Goal: Check status

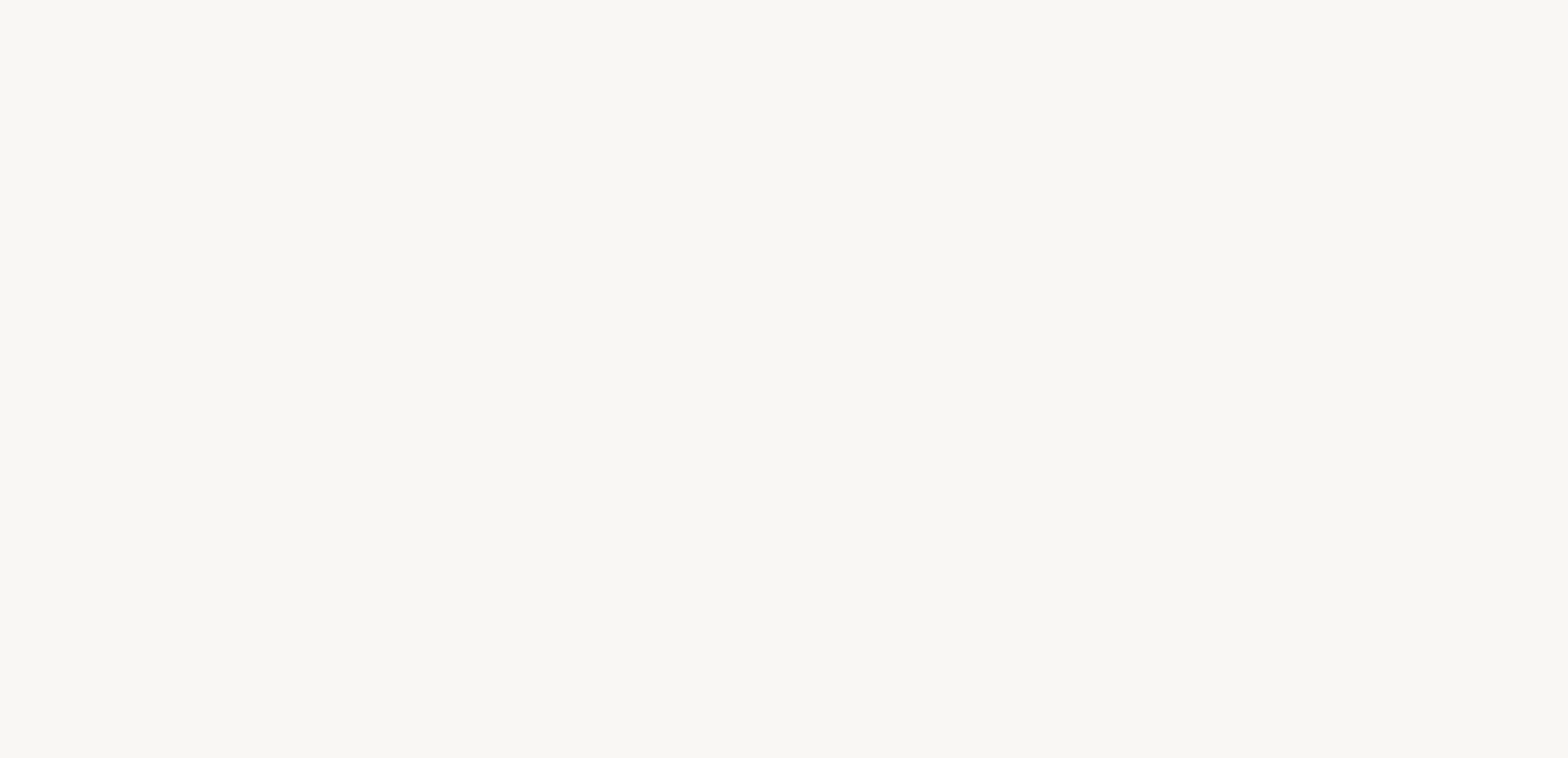
select select "US"
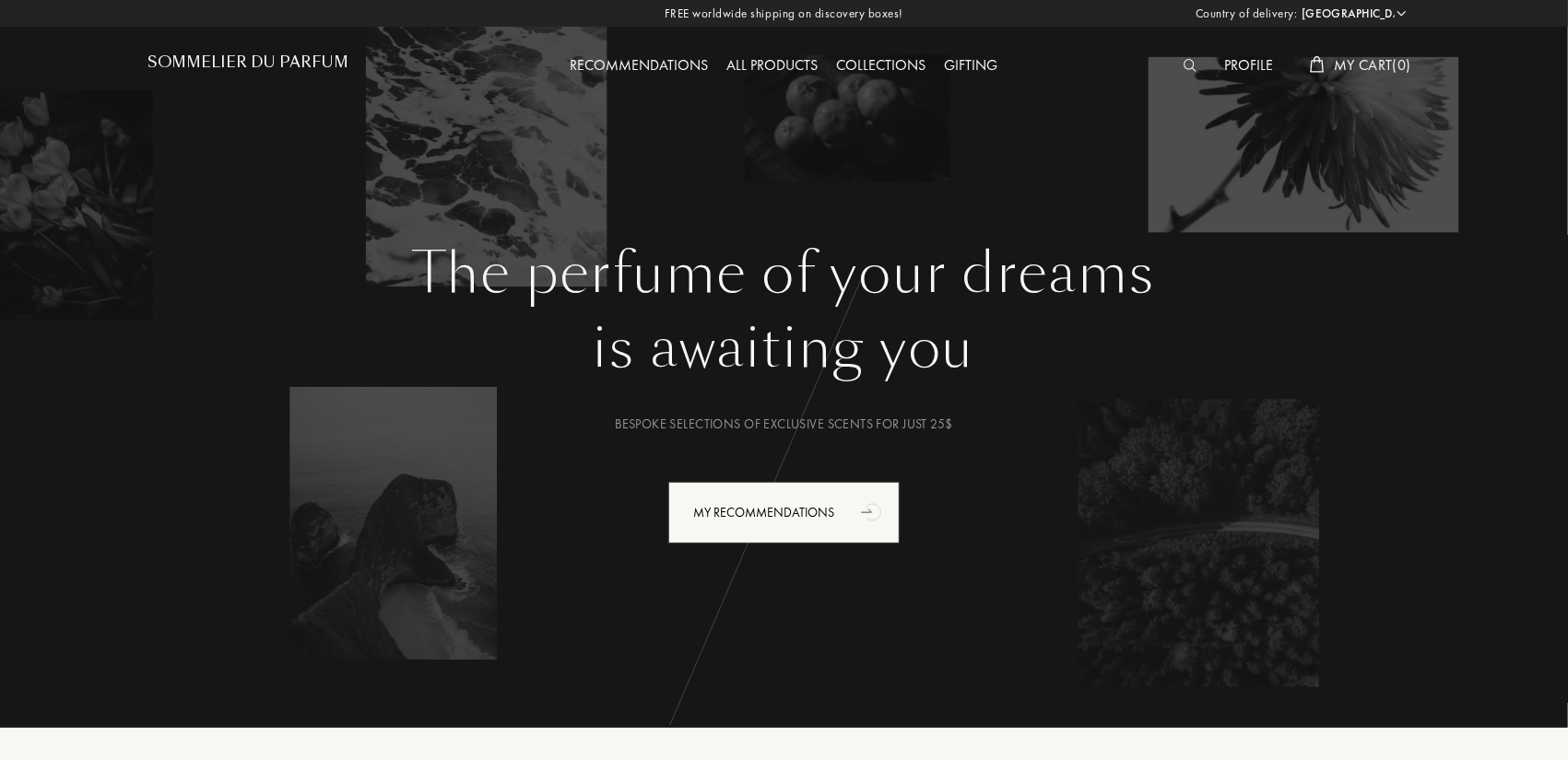
click at [1230, 57] on div "Profile" at bounding box center [1248, 66] width 67 height 24
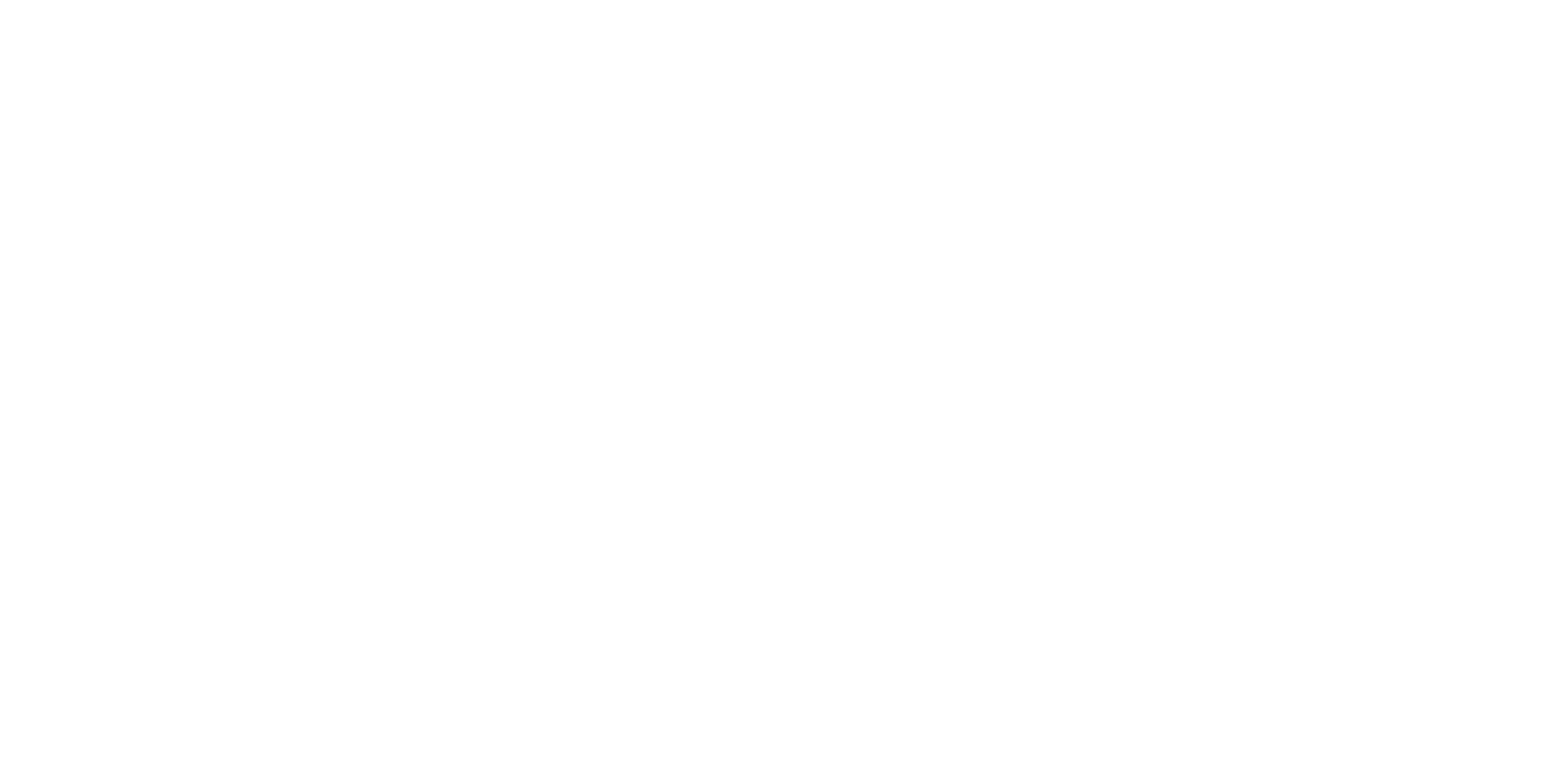
select select "US"
type input "Will"
type input "Paulhus"
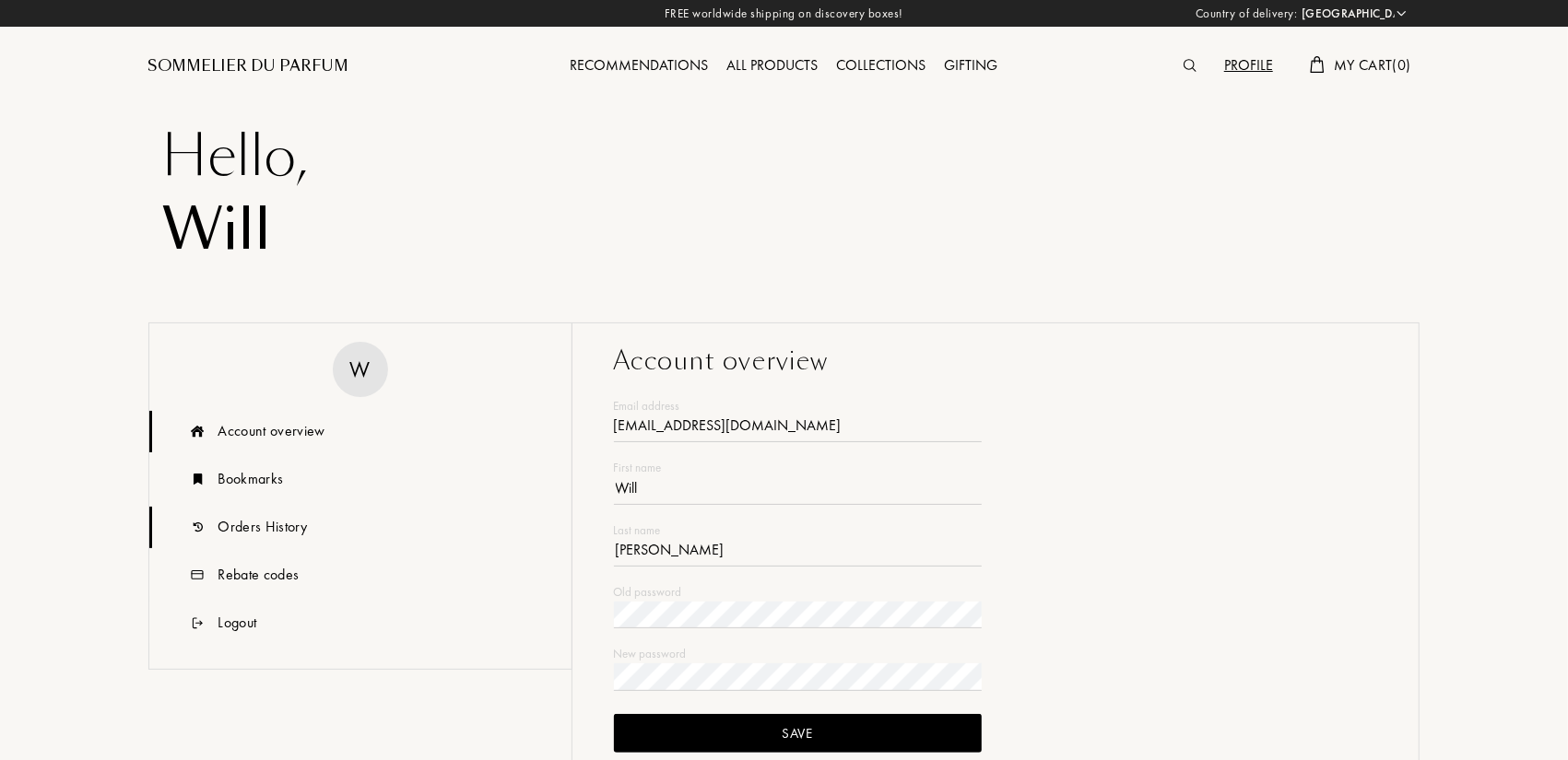
type input "nwpaulhus@gmail.com"
click at [250, 526] on div "Orders History" at bounding box center [263, 526] width 89 height 22
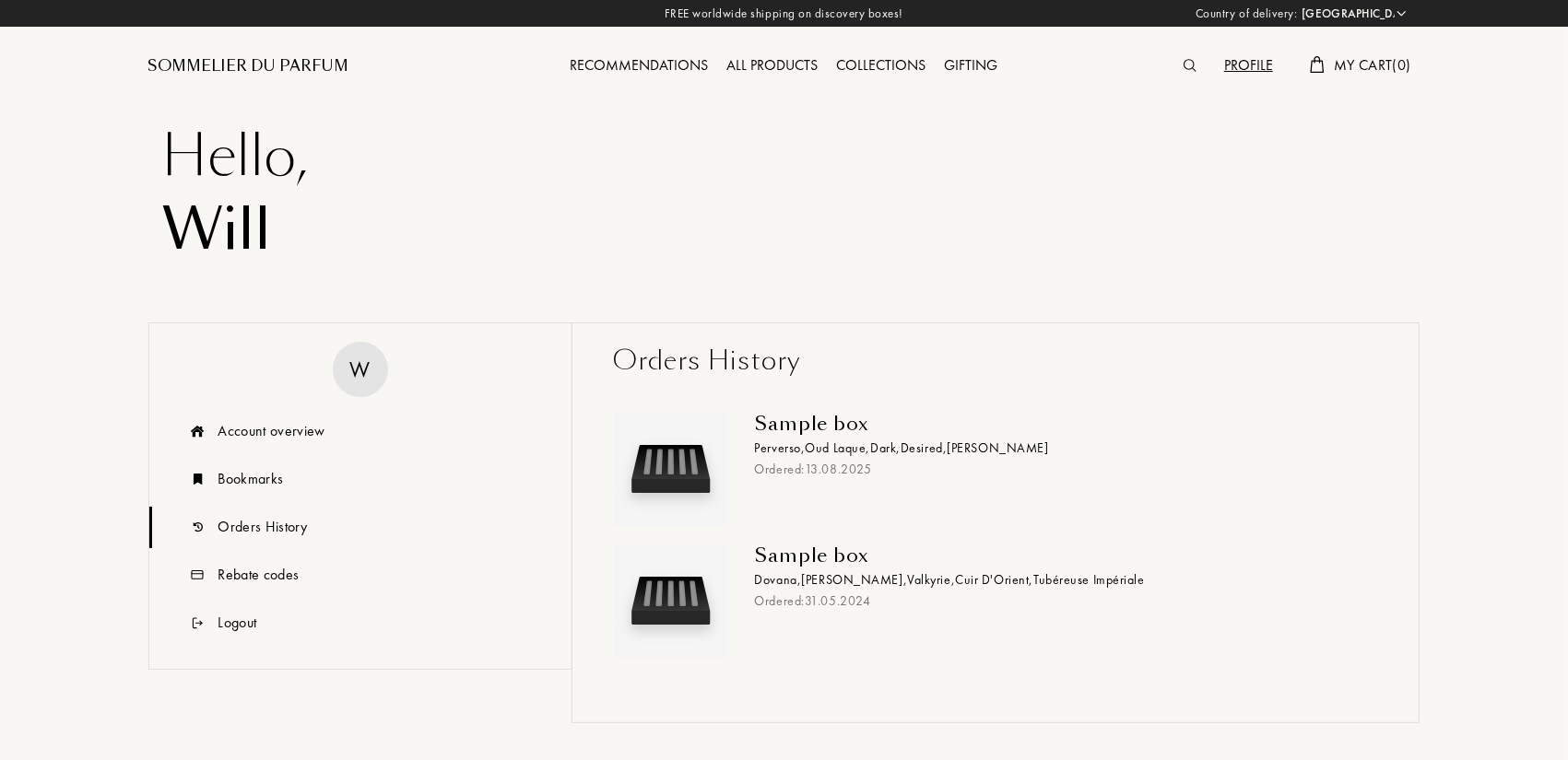
click at [837, 433] on div "Sample box" at bounding box center [1058, 423] width 608 height 22
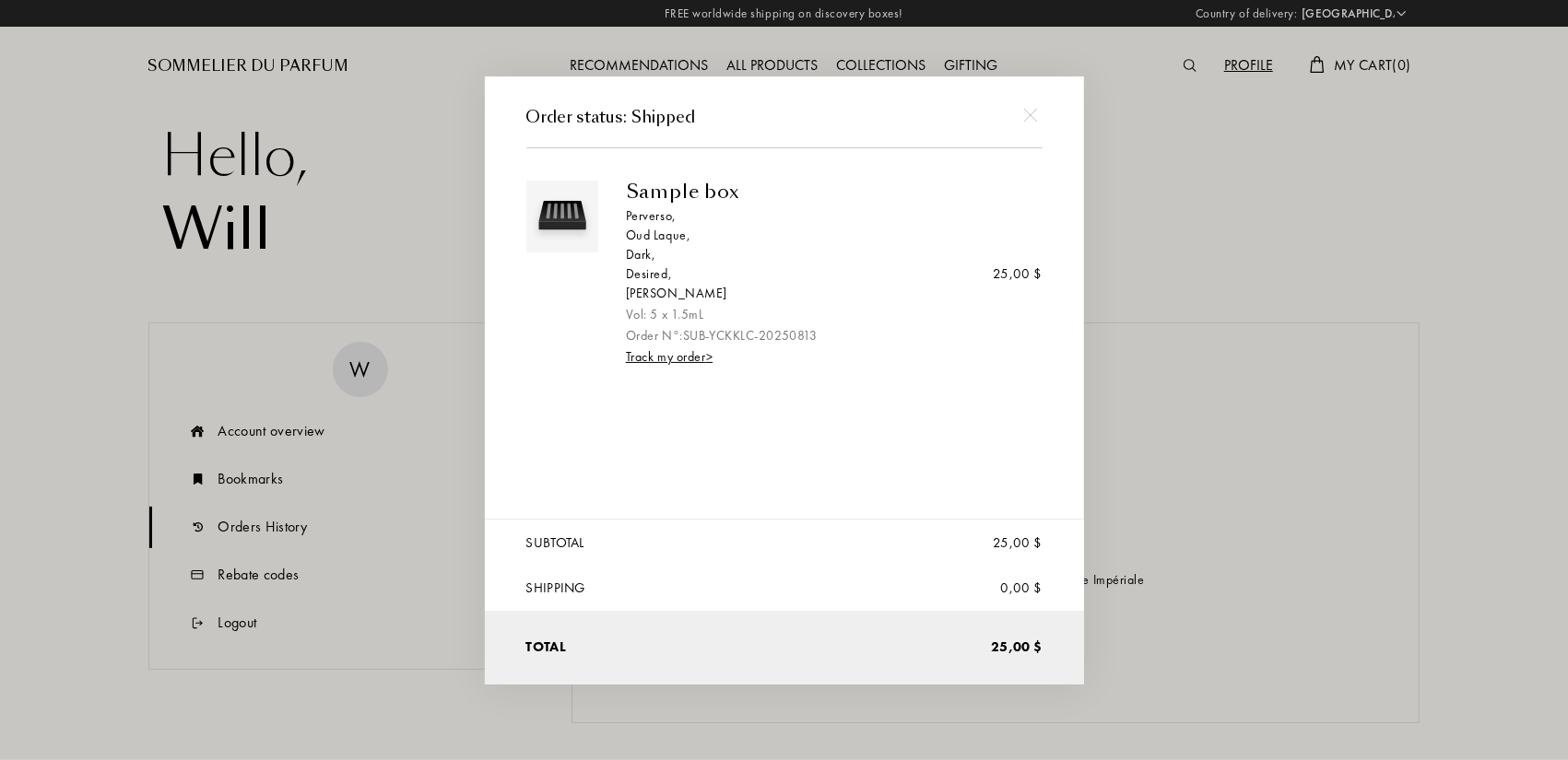
click at [1246, 435] on div at bounding box center [786, 380] width 1573 height 760
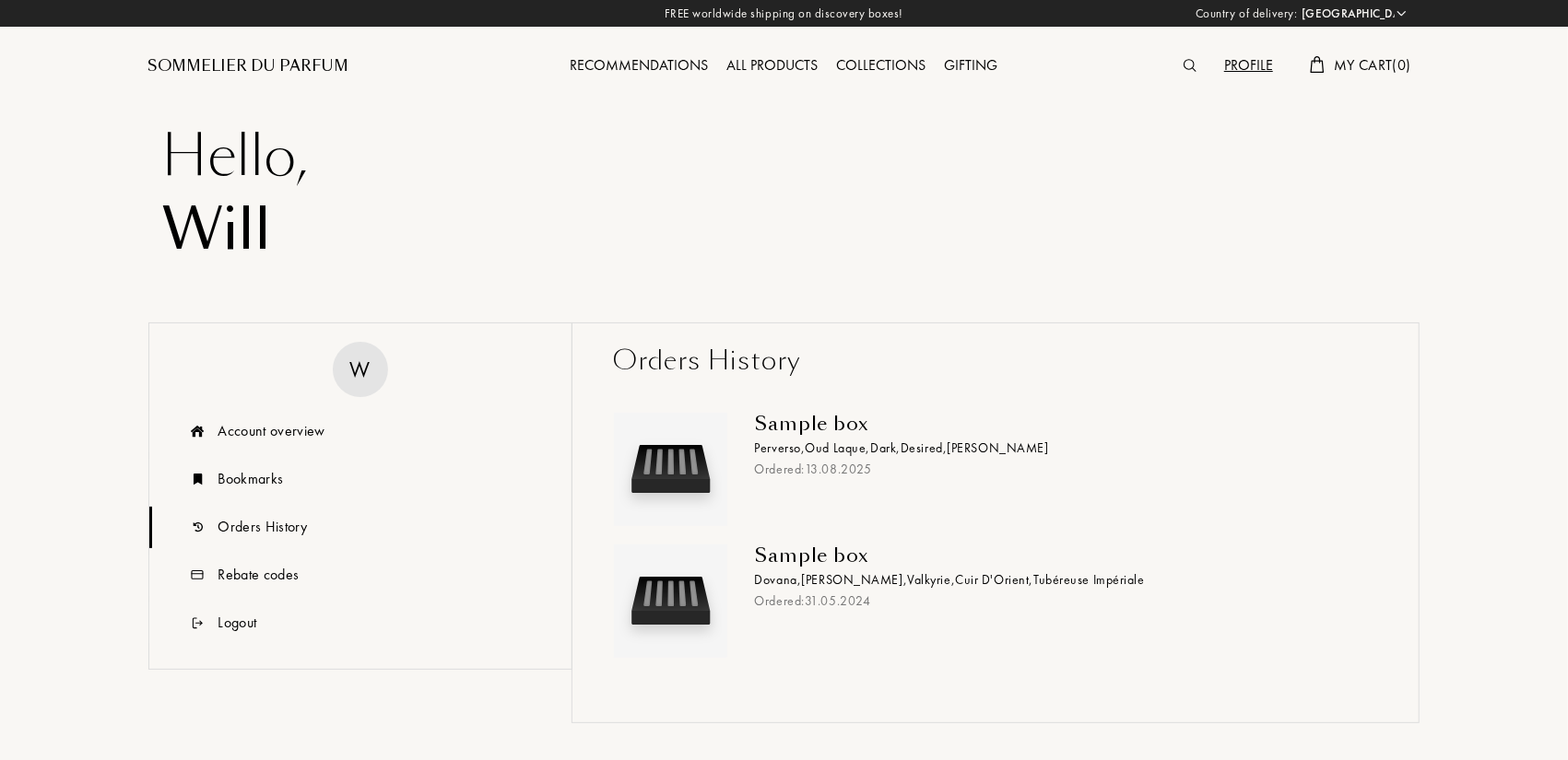
click at [824, 424] on div "Sample box" at bounding box center [1058, 423] width 608 height 22
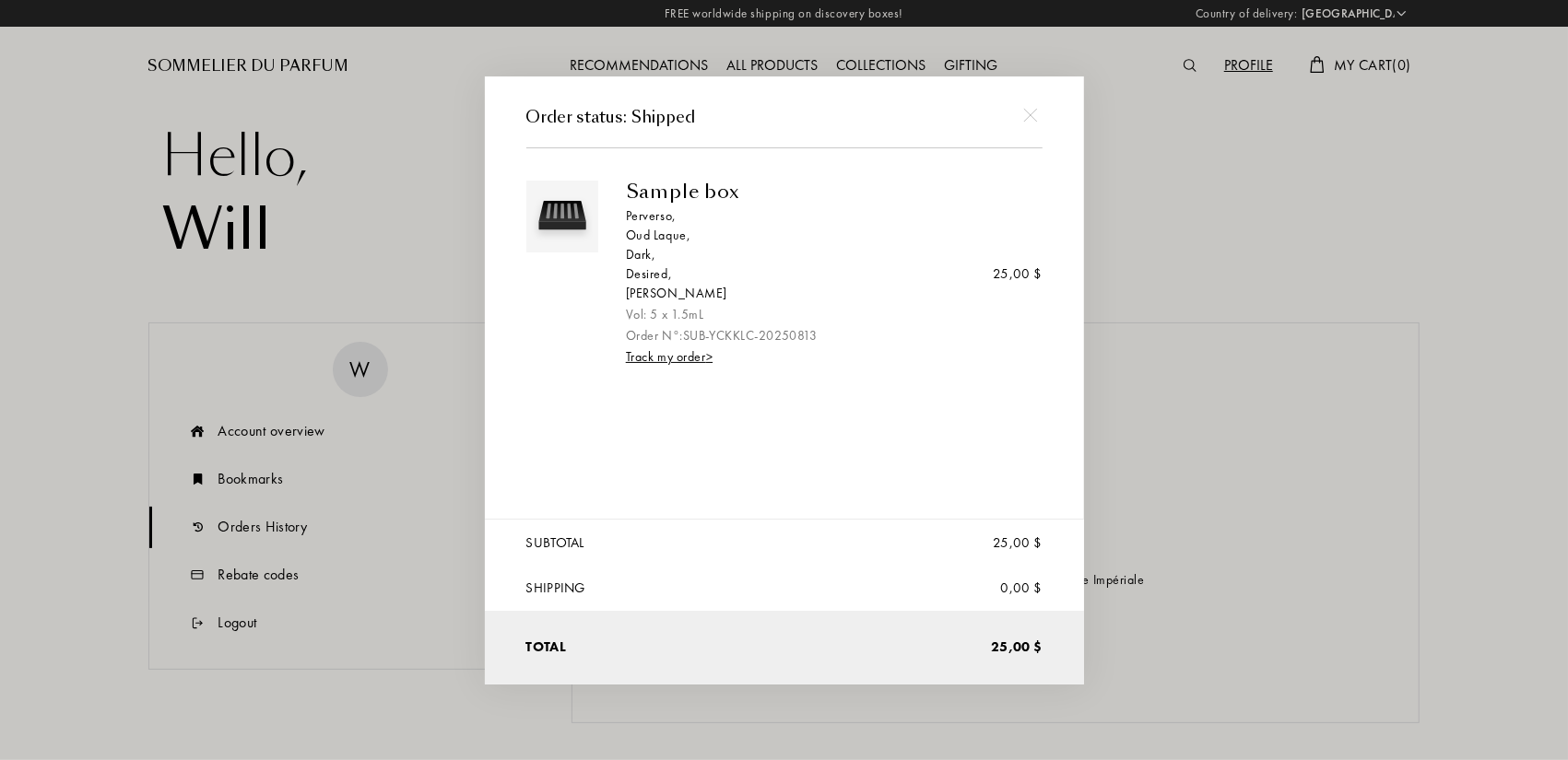
click at [1290, 434] on div at bounding box center [786, 380] width 1573 height 760
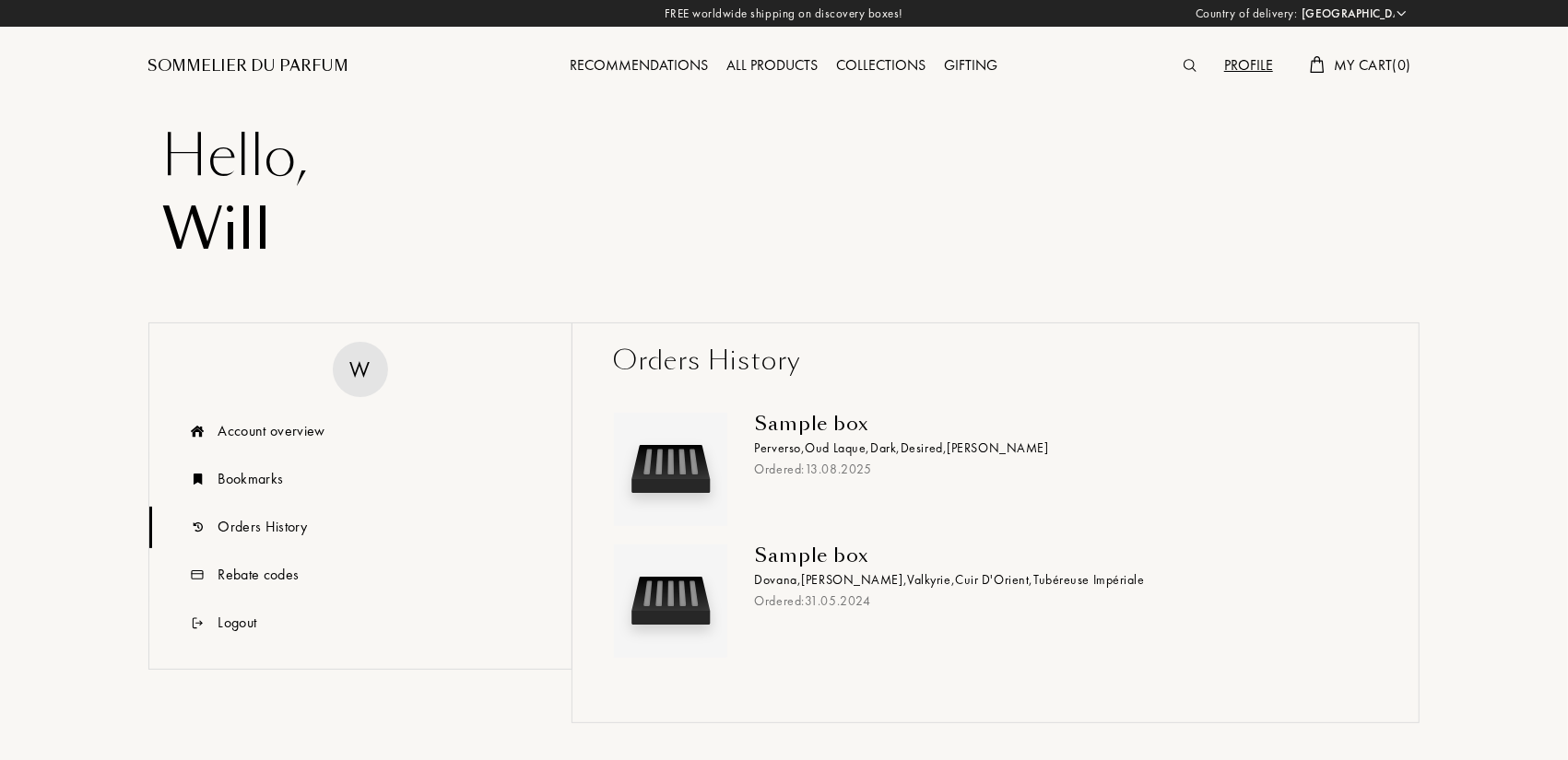
click at [809, 469] on div "Ordered: 13 . 08 . 2025" at bounding box center [1058, 470] width 608 height 19
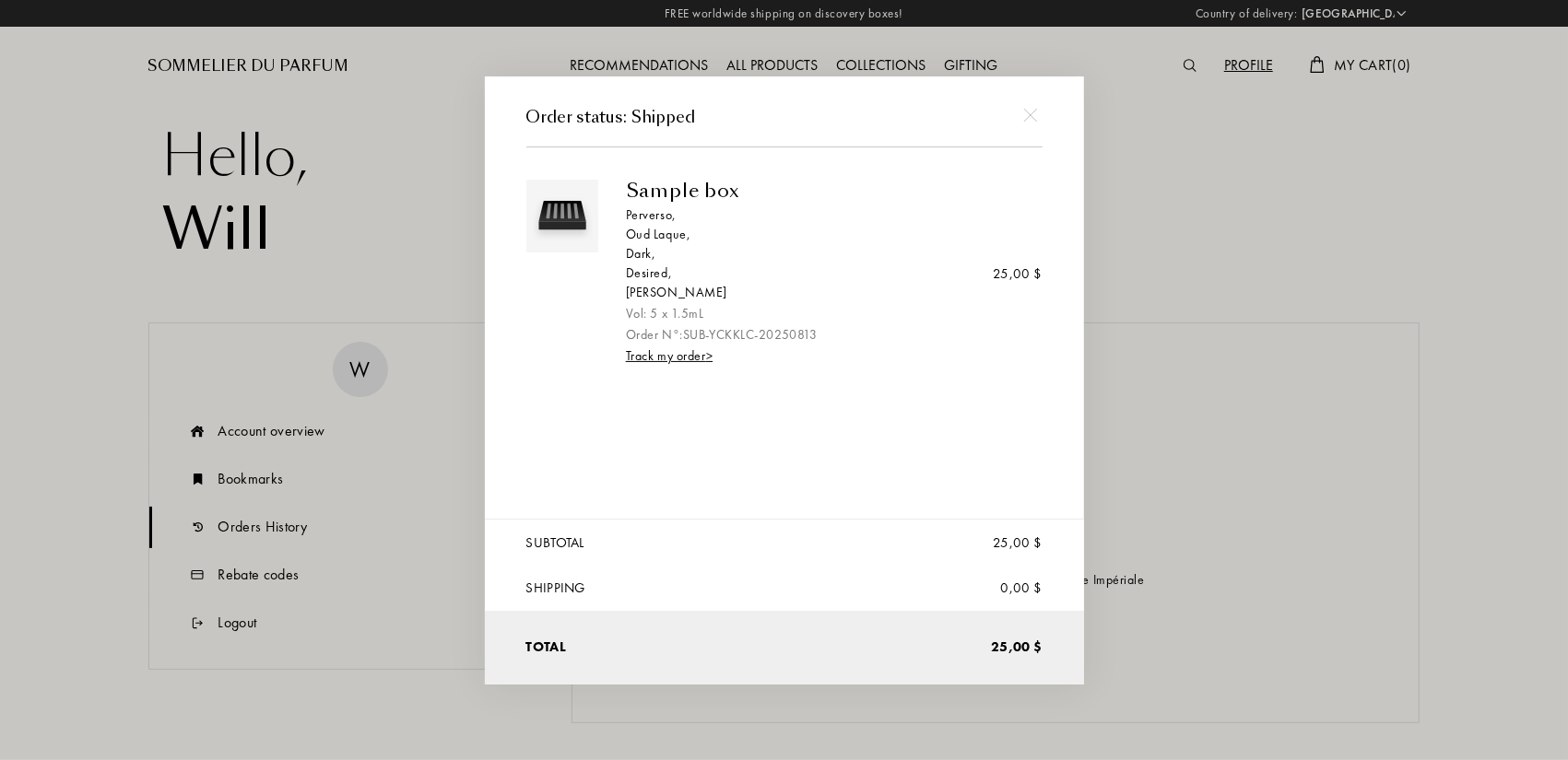
click at [652, 348] on div "Sample box Perverso , Oud Laque , Dark , Desired , Iris Ebène Vol: 5 x 1.5mL Or…" at bounding box center [827, 273] width 403 height 187
click at [662, 356] on link "Track my order >" at bounding box center [668, 355] width 87 height 16
